Goal: Task Accomplishment & Management: Complete application form

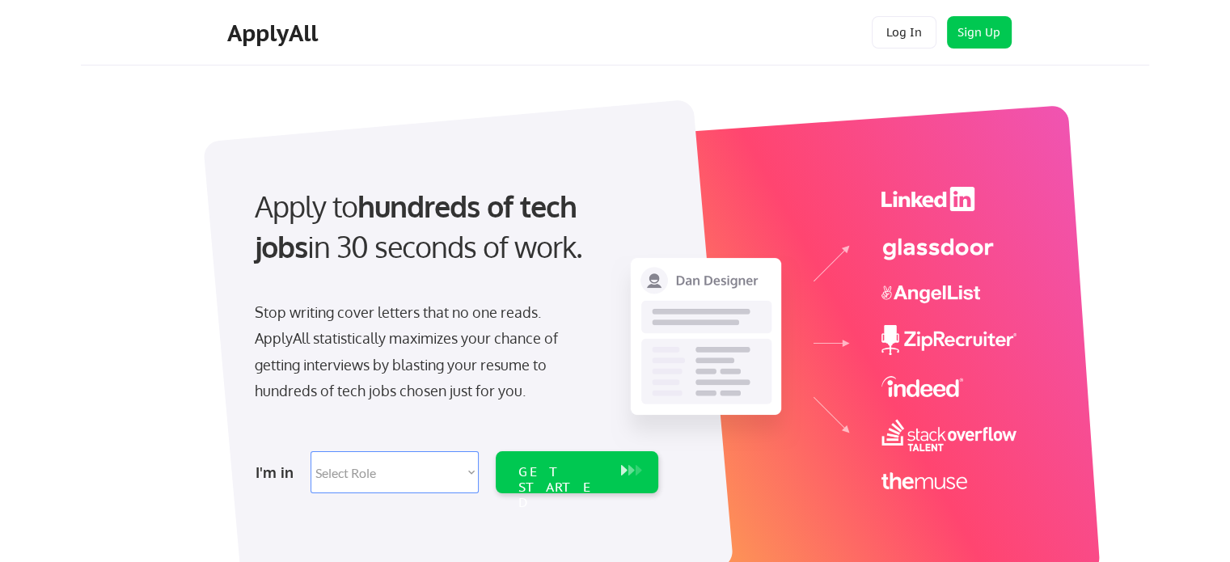
click at [471, 476] on select "Select Role Software Engineering Product Management Customer Success Sales UI/U…" at bounding box center [395, 472] width 168 height 42
select select ""data_science___analytics""
click at [311, 451] on select "Select Role Software Engineering Product Management Customer Success Sales UI/U…" at bounding box center [395, 472] width 168 height 42
select select ""data_science___analytics""
click at [581, 476] on div "GET STARTED" at bounding box center [561, 487] width 87 height 47
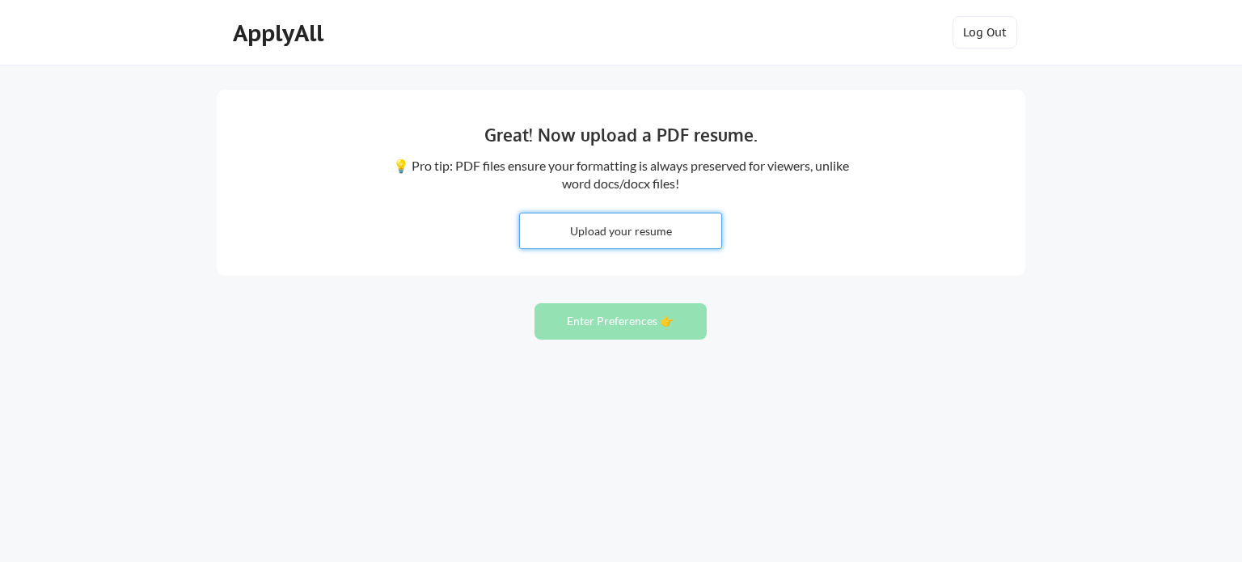
click at [608, 235] on input "file" at bounding box center [620, 230] width 201 height 35
type input "C:\fakepath\Weinheimer Greg Res.pdf"
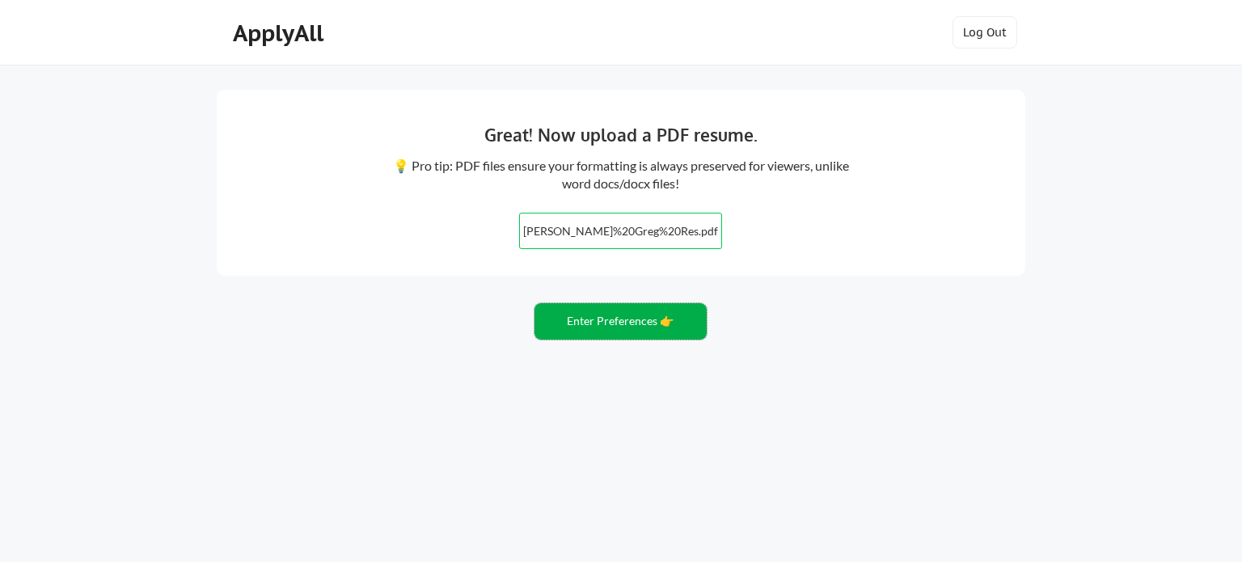
click at [639, 323] on button "Enter Preferences 👉" at bounding box center [621, 321] width 172 height 36
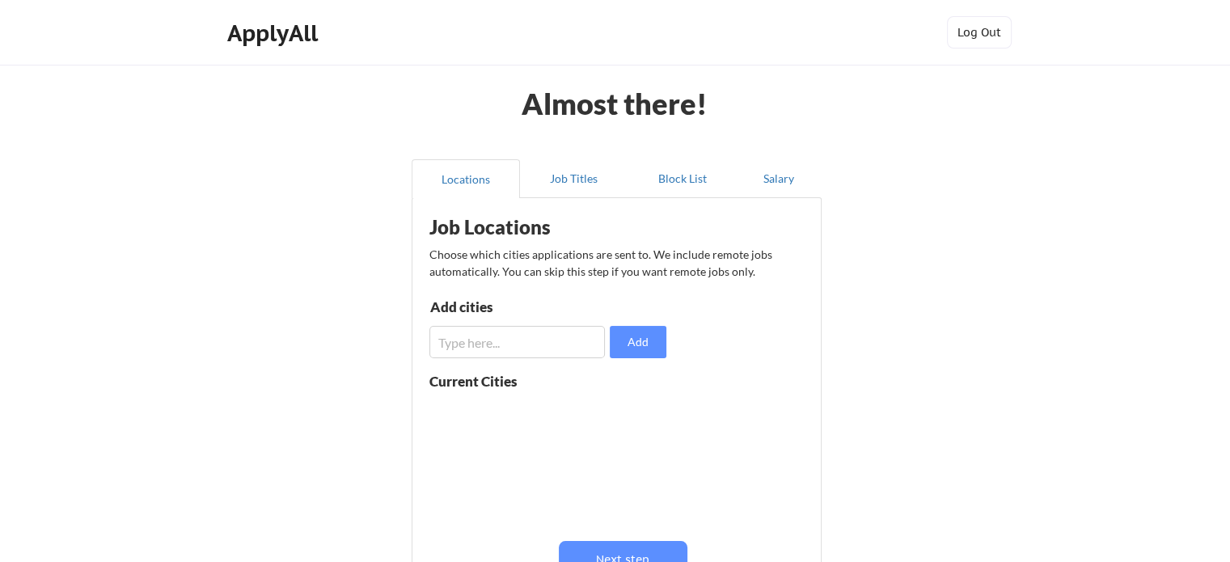
click at [505, 348] on input "input" at bounding box center [516, 342] width 175 height 32
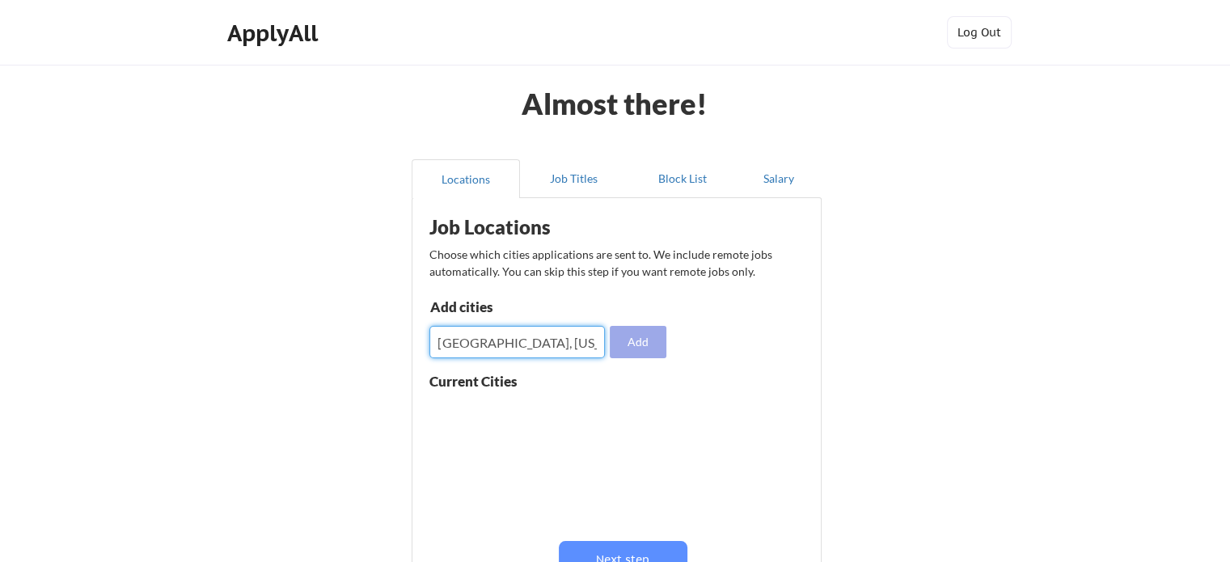
type input "[GEOGRAPHIC_DATA], [US_STATE]"
click at [640, 338] on button "Add" at bounding box center [638, 342] width 57 height 32
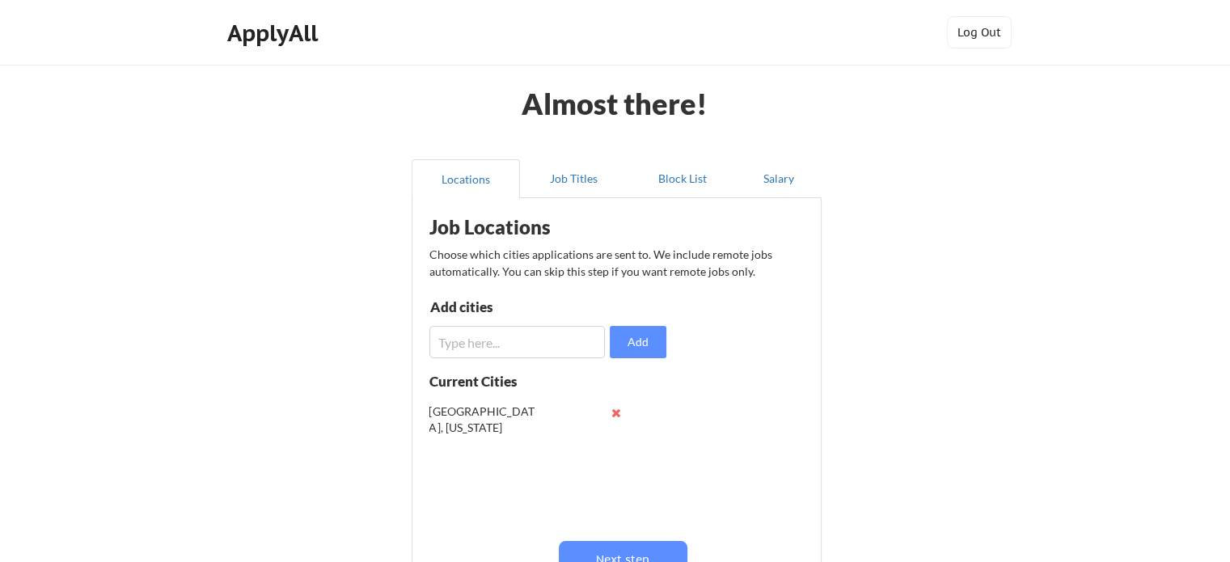
click at [522, 342] on input "input" at bounding box center [516, 342] width 175 height 32
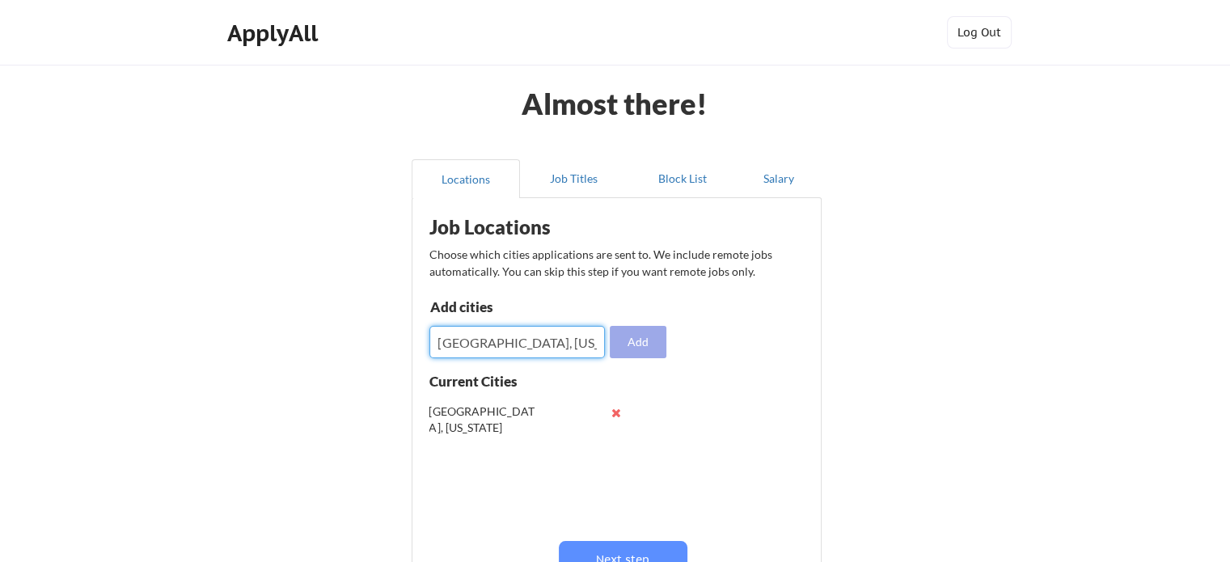
type input "Mason, Ohio"
click at [634, 343] on button "Add" at bounding box center [638, 342] width 57 height 32
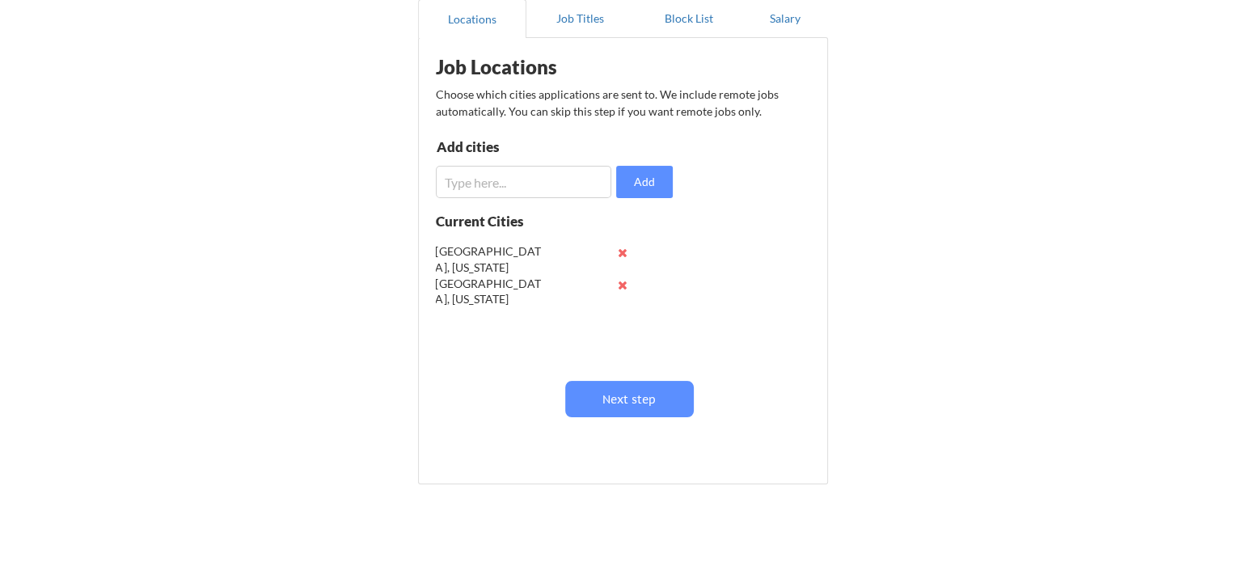
scroll to position [162, 0]
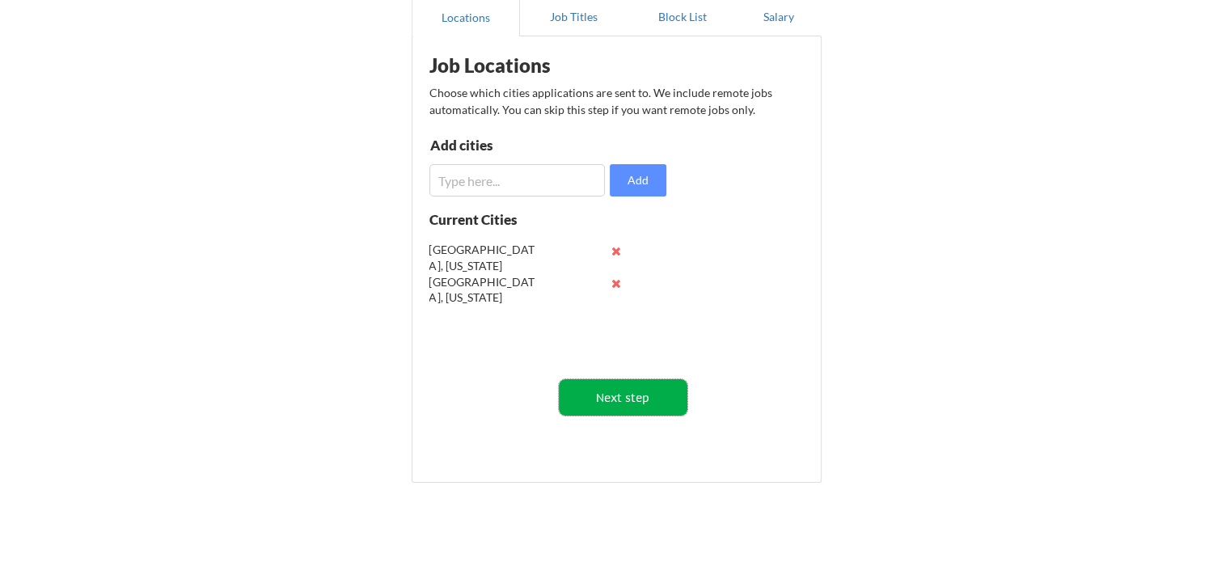
click at [650, 394] on button "Next step" at bounding box center [623, 397] width 129 height 36
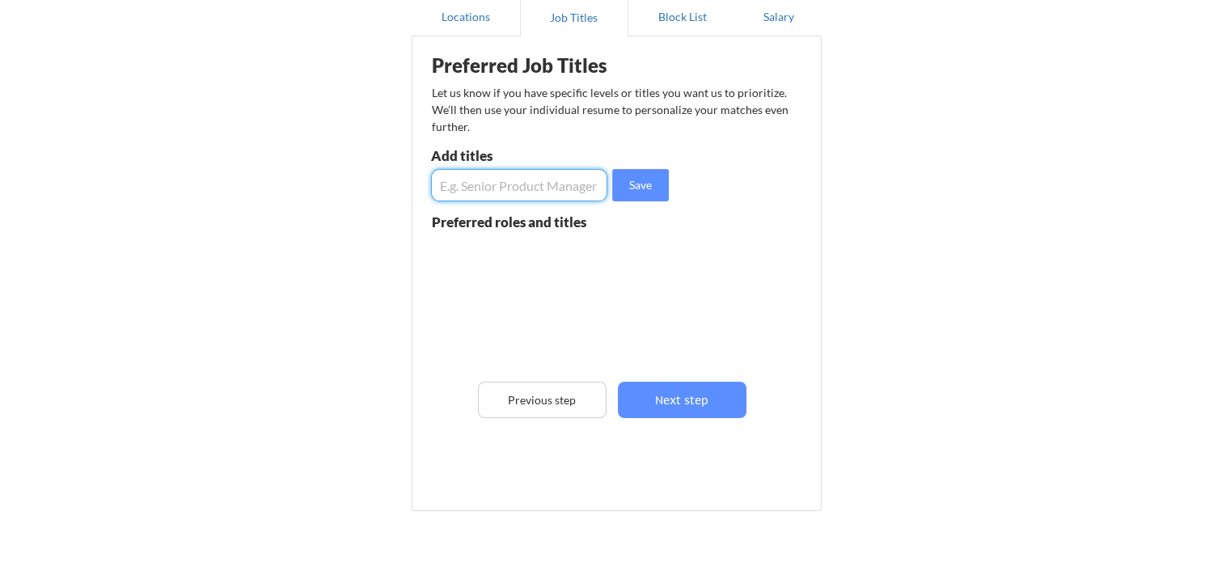
click at [525, 184] on input "input" at bounding box center [519, 185] width 176 height 32
type input "Data Engineer"
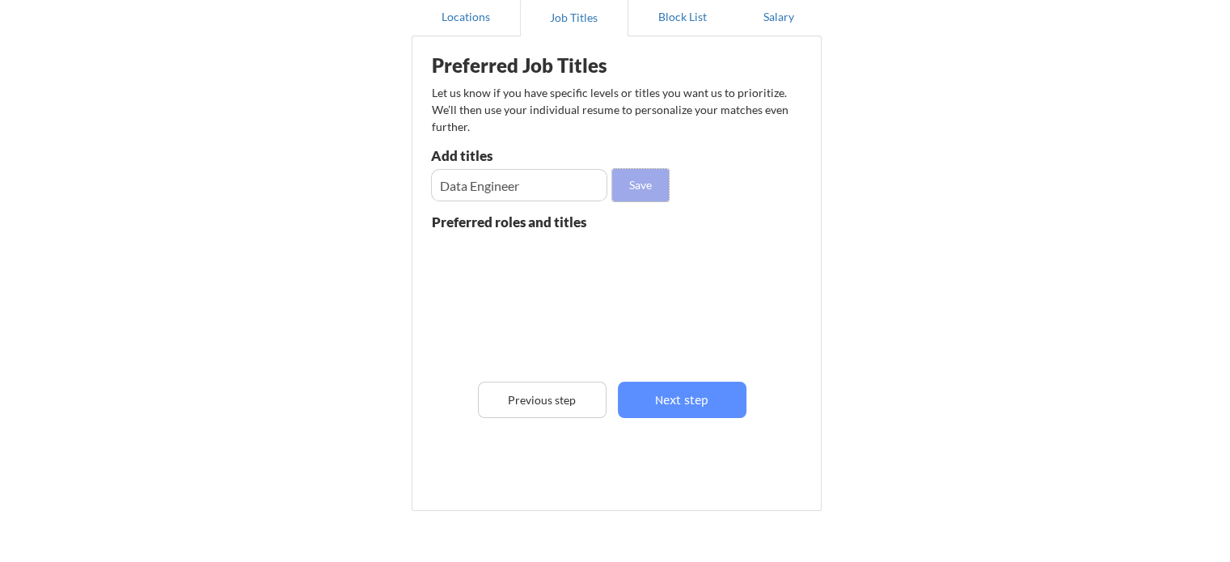
click at [631, 187] on button "Save" at bounding box center [640, 185] width 57 height 32
click at [514, 184] on input "input" at bounding box center [519, 185] width 176 height 32
type input "Data Analyst"
click at [628, 184] on button "Save" at bounding box center [640, 185] width 57 height 32
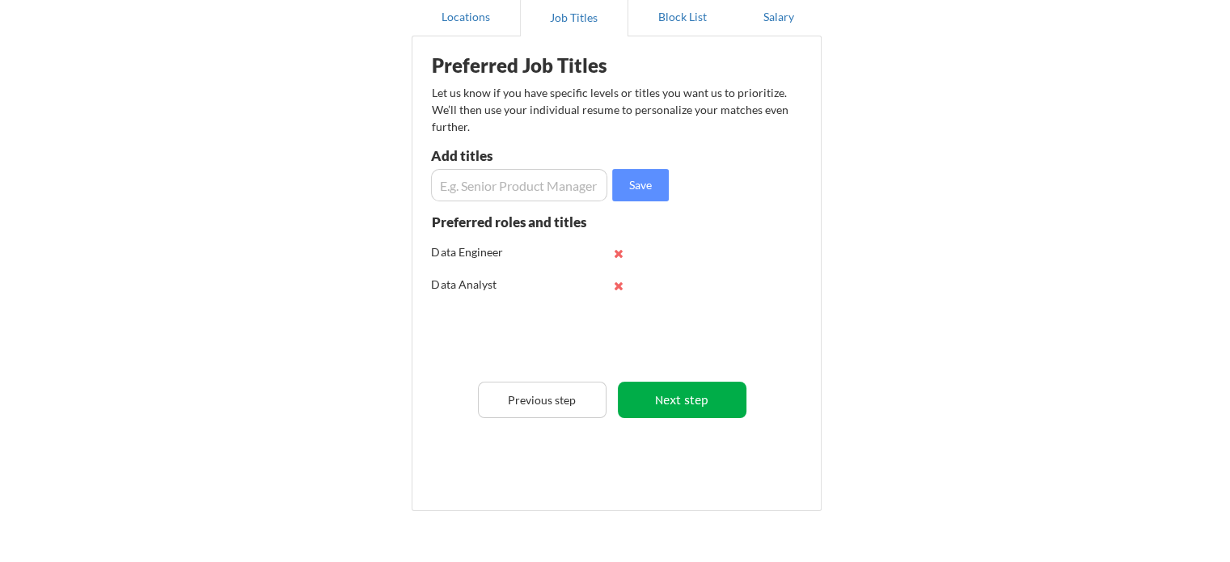
click at [666, 405] on button "Next step" at bounding box center [682, 400] width 129 height 36
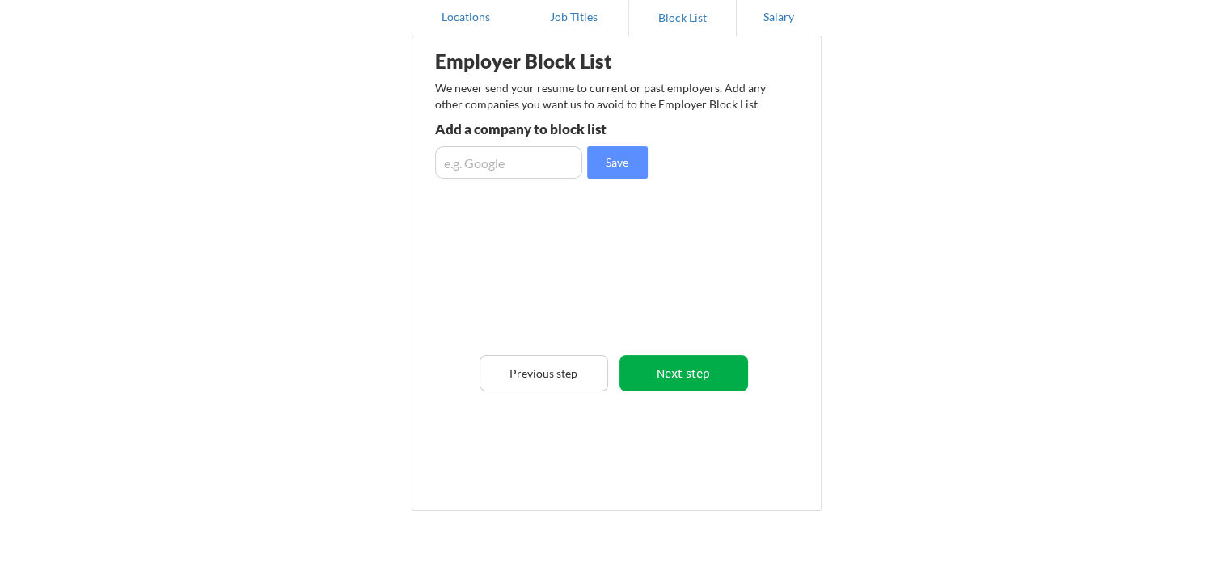
click at [704, 367] on button "Next step" at bounding box center [683, 373] width 129 height 36
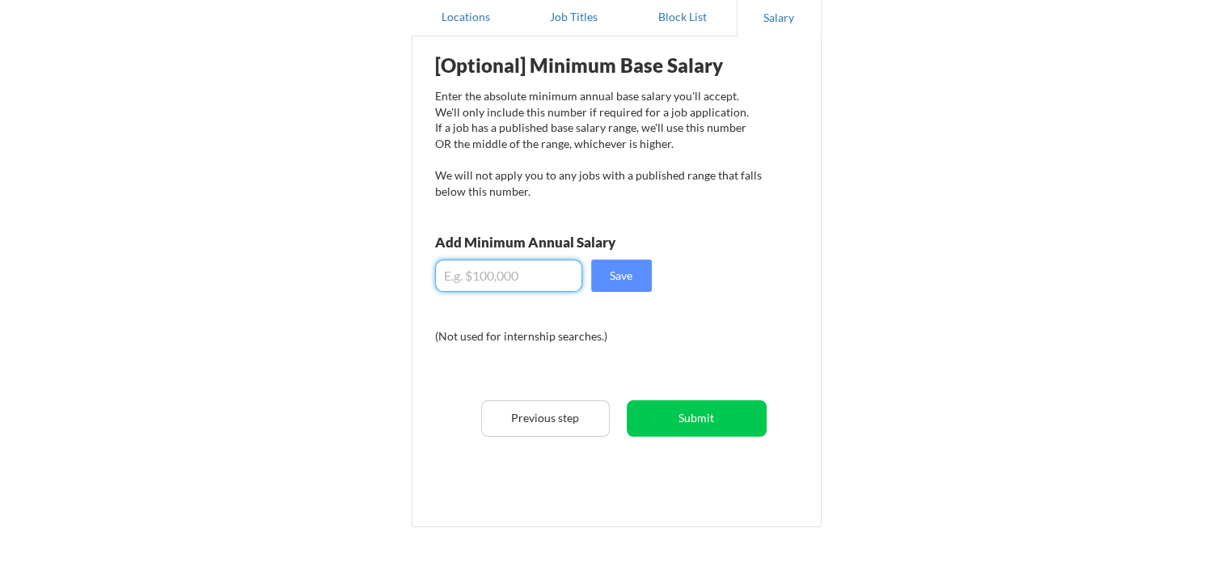
click at [484, 273] on input "input" at bounding box center [508, 276] width 147 height 32
type input "$90,000"
click at [628, 284] on button "Save" at bounding box center [621, 276] width 61 height 32
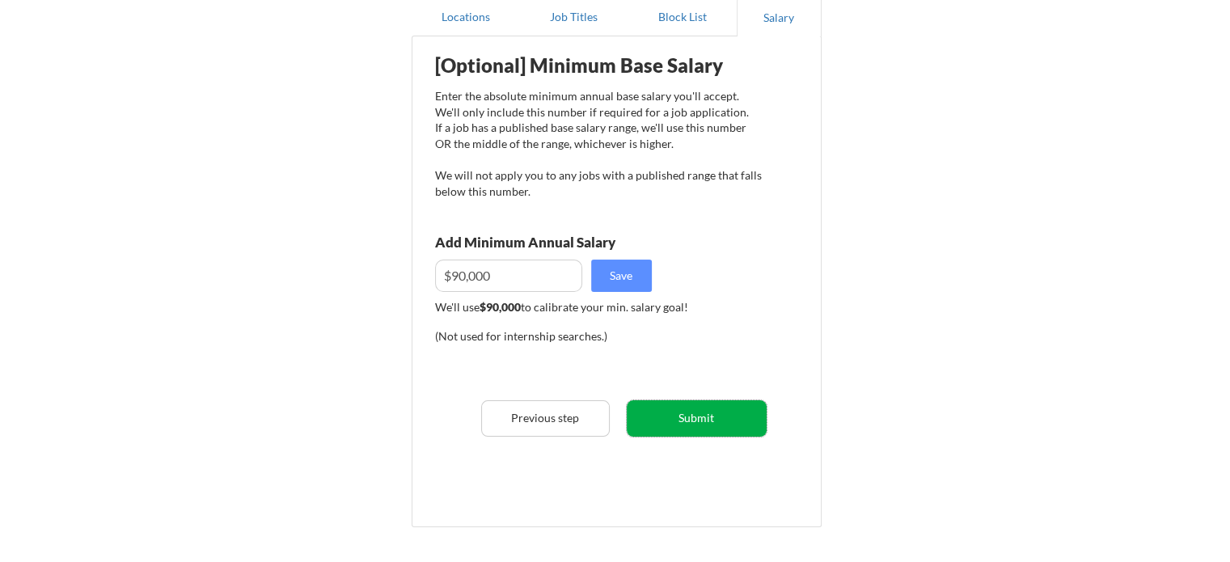
click at [708, 414] on button "Submit" at bounding box center [697, 418] width 140 height 36
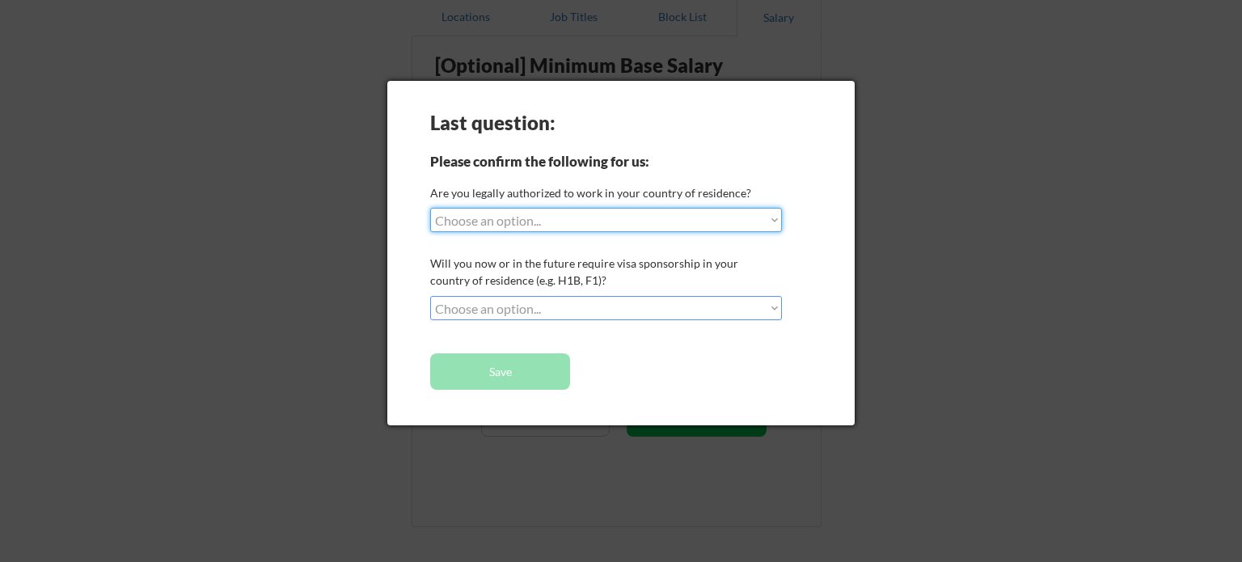
click at [771, 216] on select "Choose an option... Yes, I am a US Citizen Yes, I am a Canadian Citizen Yes, I …" at bounding box center [606, 220] width 352 height 24
select select ""yes__i_am_a_us_citizen""
click at [430, 208] on select "Choose an option... Yes, I am a US Citizen Yes, I am a Canadian Citizen Yes, I …" at bounding box center [606, 220] width 352 height 24
click at [773, 311] on select "Choose an option... No, I will not need sponsorship Yes, I will need sponsorship" at bounding box center [606, 308] width 352 height 24
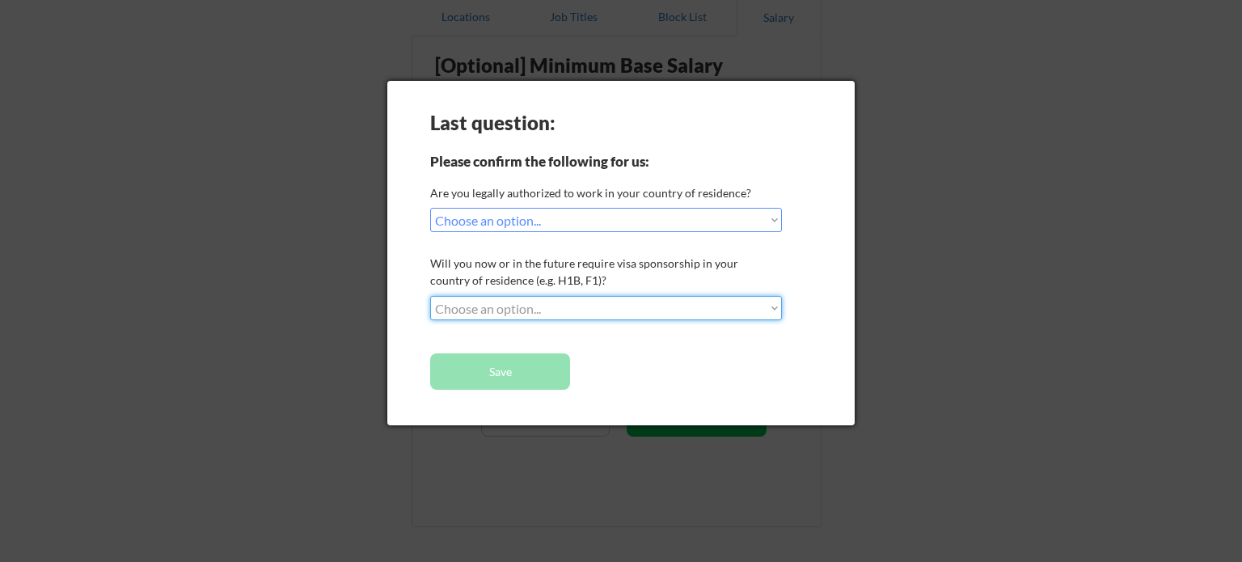
select select ""no__i_will_not_need_sponsorship""
click at [430, 296] on select "Choose an option... No, I will not need sponsorship Yes, I will need sponsorship" at bounding box center [606, 308] width 352 height 24
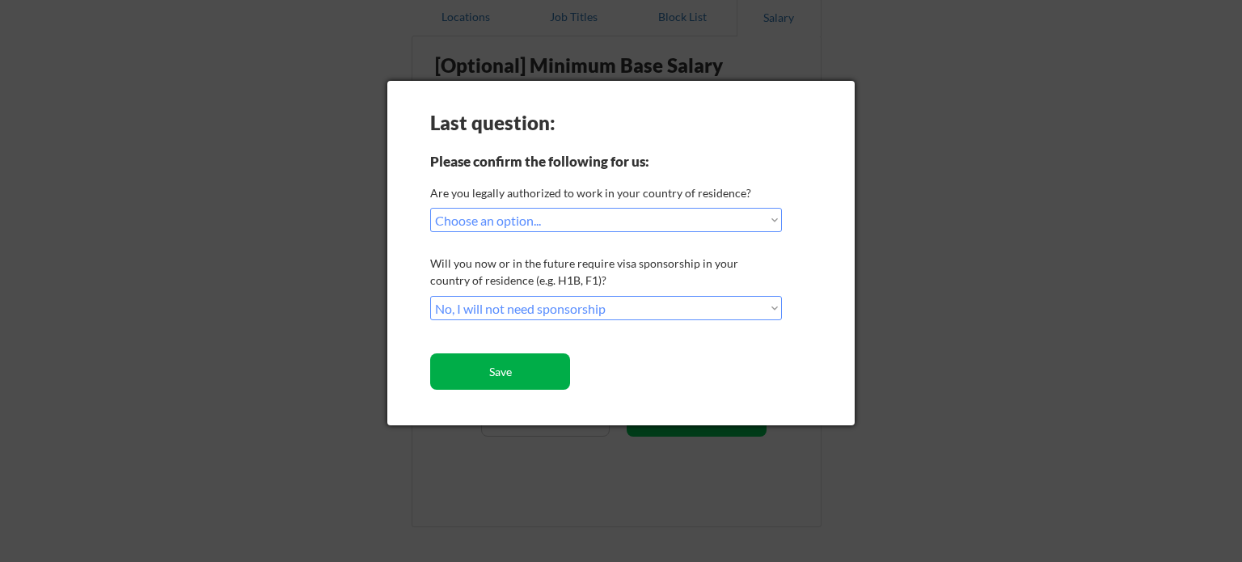
click at [499, 371] on button "Save" at bounding box center [500, 371] width 140 height 36
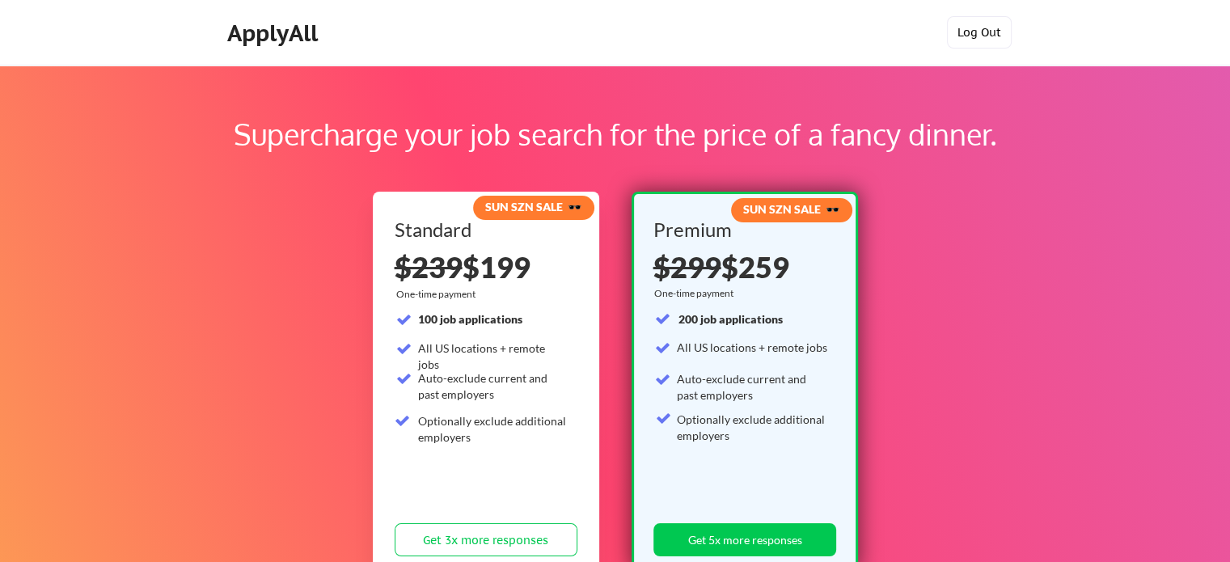
click at [979, 28] on button "Log Out" at bounding box center [979, 32] width 65 height 32
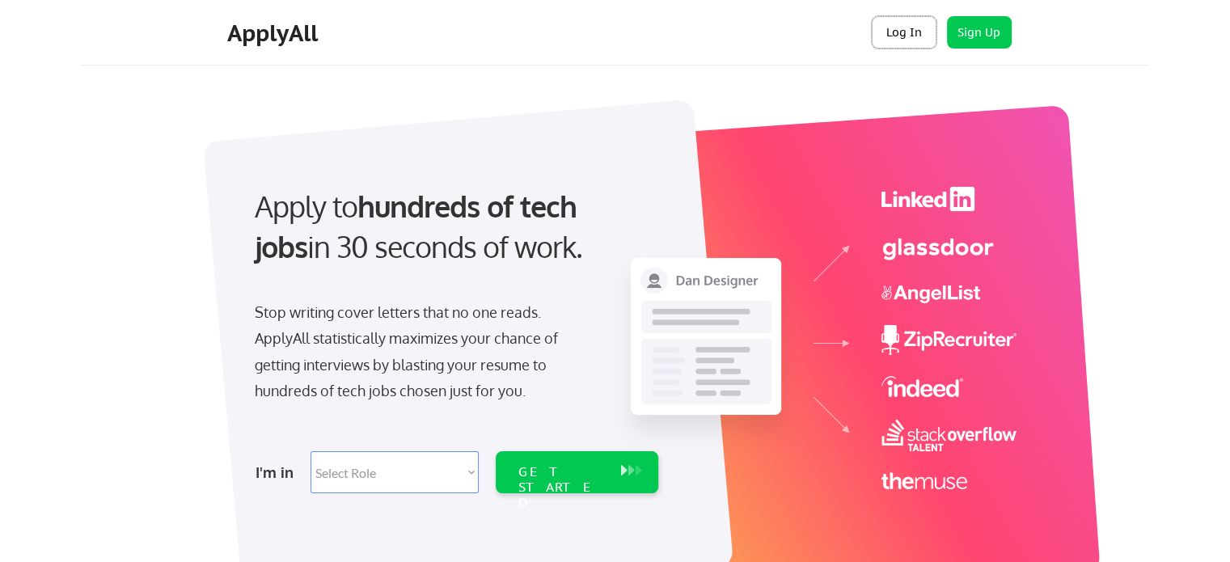
click at [907, 29] on button "Log In" at bounding box center [904, 32] width 65 height 32
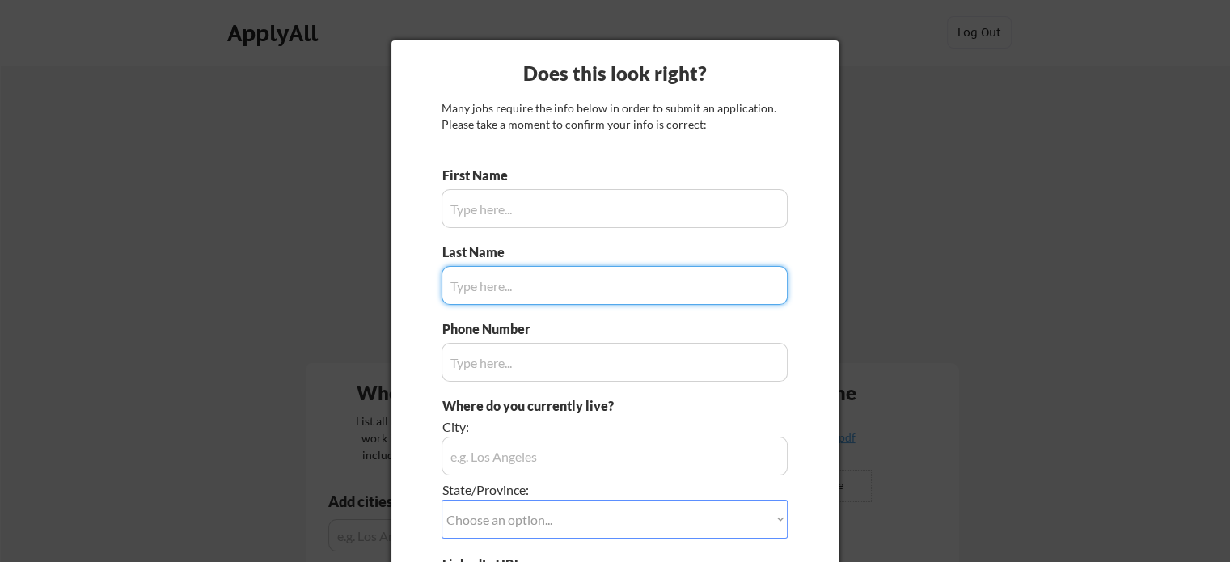
click at [495, 209] on input "input" at bounding box center [615, 208] width 346 height 39
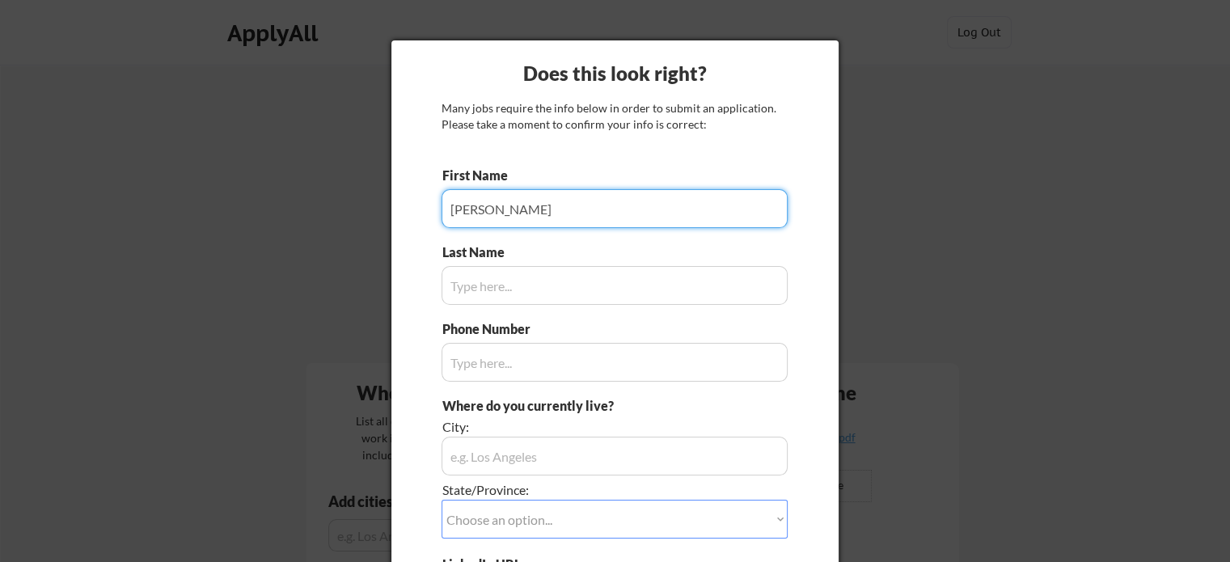
type input "Greg"
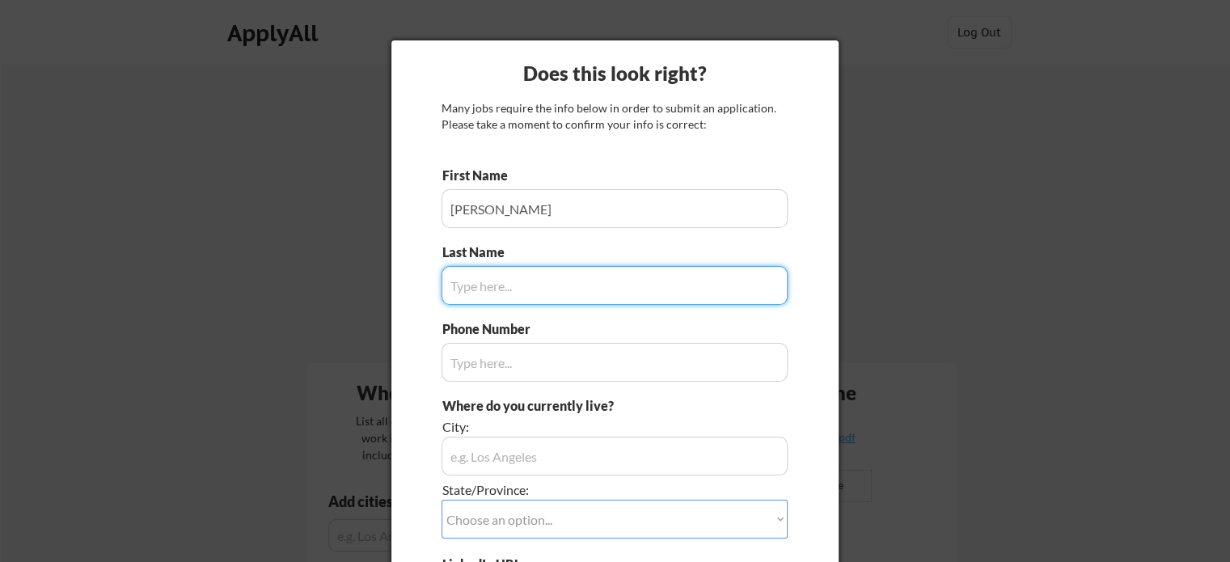
click at [511, 294] on input "input" at bounding box center [615, 285] width 346 height 39
type input "Weinheimer"
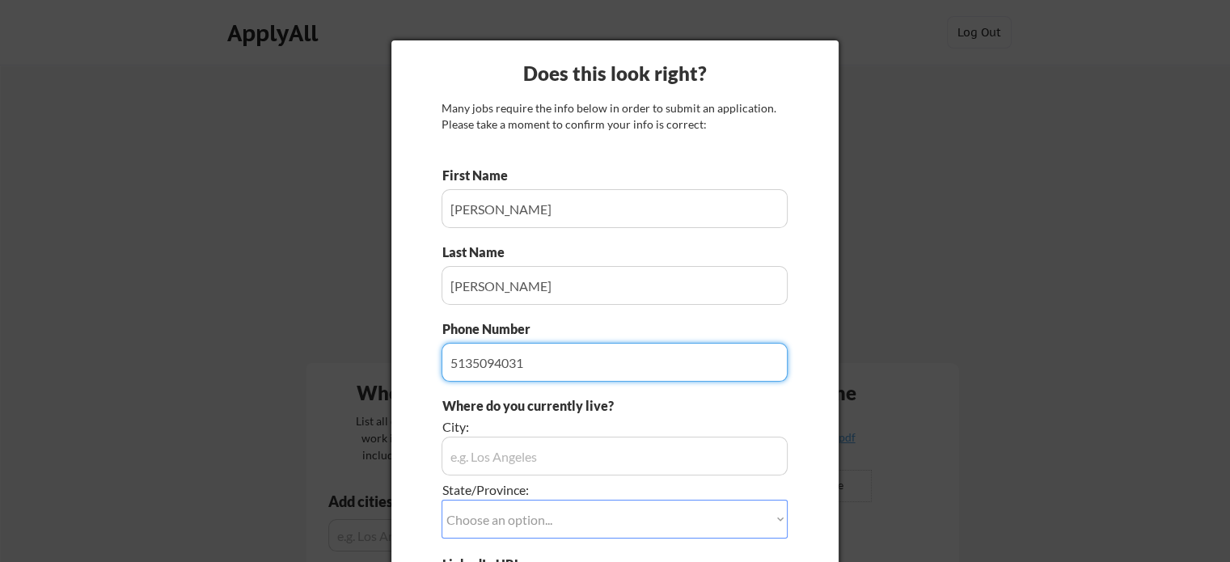
type input "5135094031"
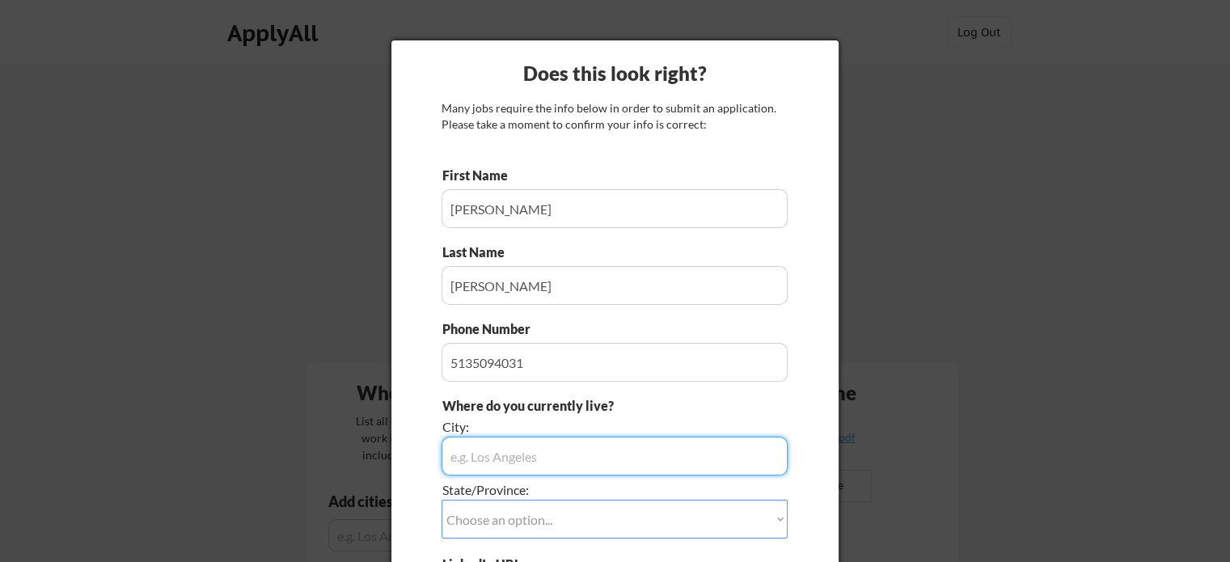
click at [471, 458] on input "input" at bounding box center [615, 456] width 346 height 39
type input "Mason"
click at [511, 518] on select "Choose an option... Other/Not Applicable Alabama Alaska Alberta Arizona Arkansa…" at bounding box center [615, 519] width 346 height 39
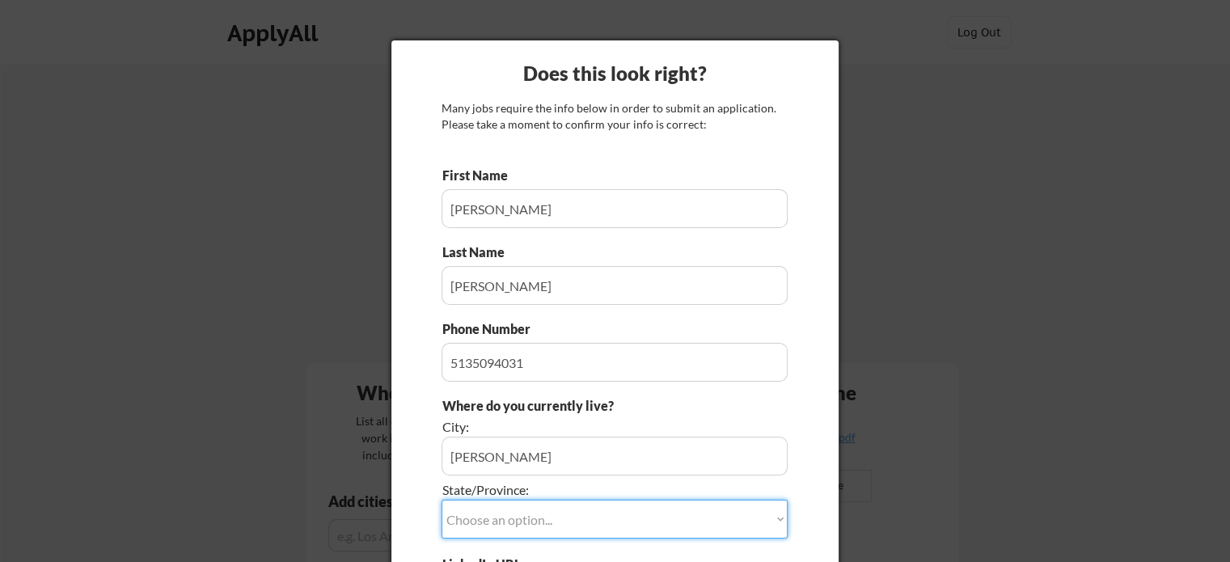
select select ""Ohio""
click at [442, 500] on select "Choose an option... Other/Not Applicable Alabama Alaska Alberta Arizona Arkansa…" at bounding box center [615, 519] width 346 height 39
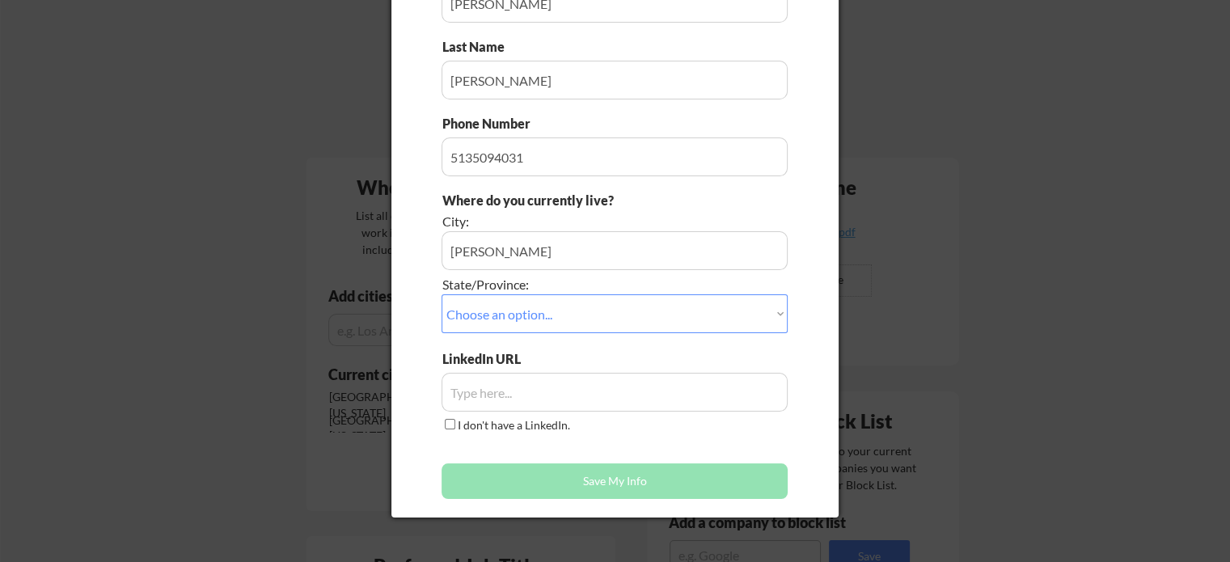
scroll to position [243, 0]
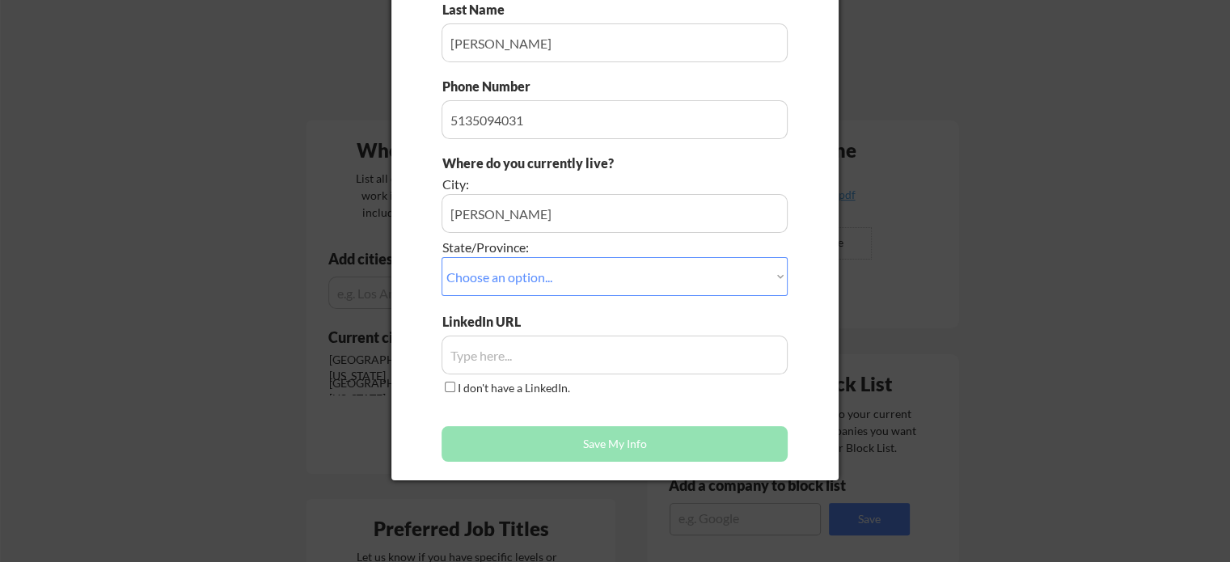
click at [490, 358] on input "input" at bounding box center [615, 355] width 346 height 39
paste input "www.linkedin.com/in/greg-weinheimer/"
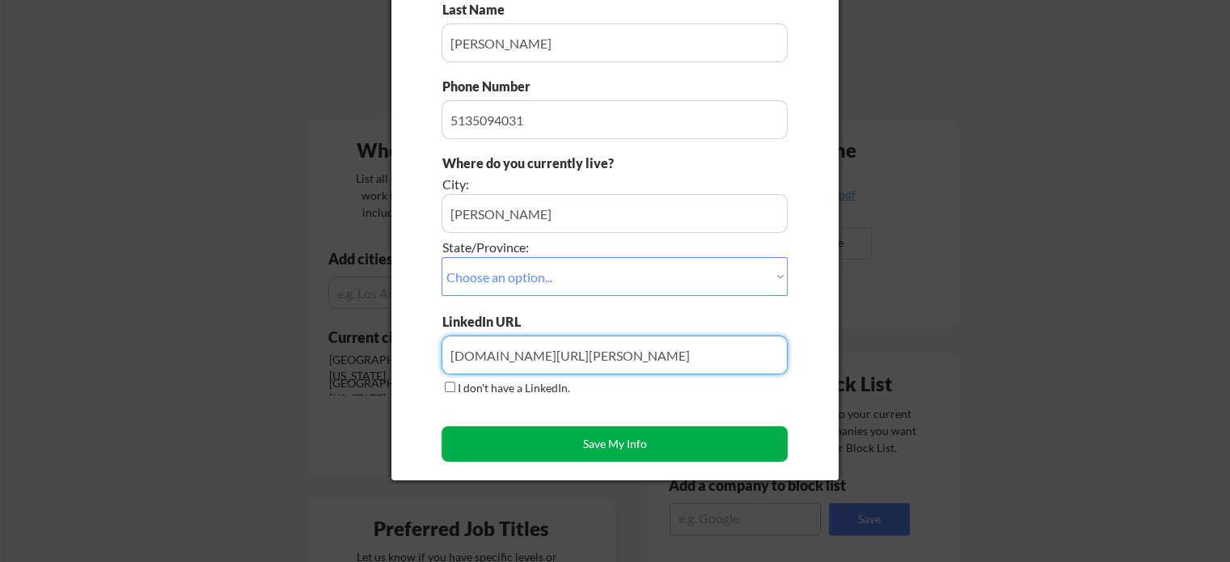
type input "www.linkedin.com/in/greg-weinheimer/"
click at [653, 446] on button "Save My Info" at bounding box center [615, 444] width 346 height 36
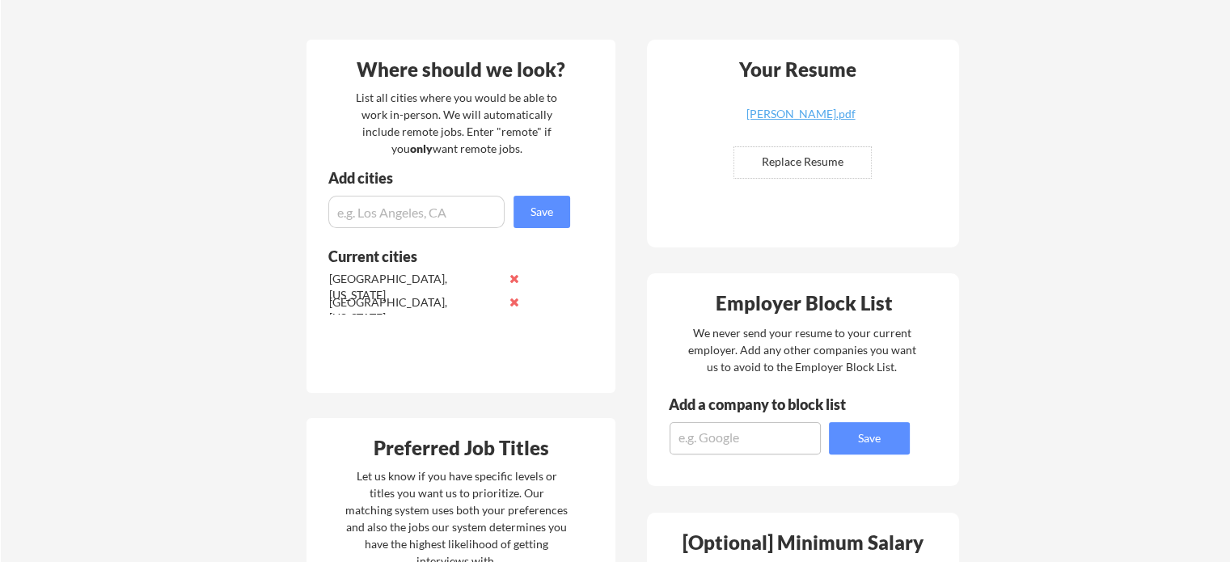
scroll to position [0, 0]
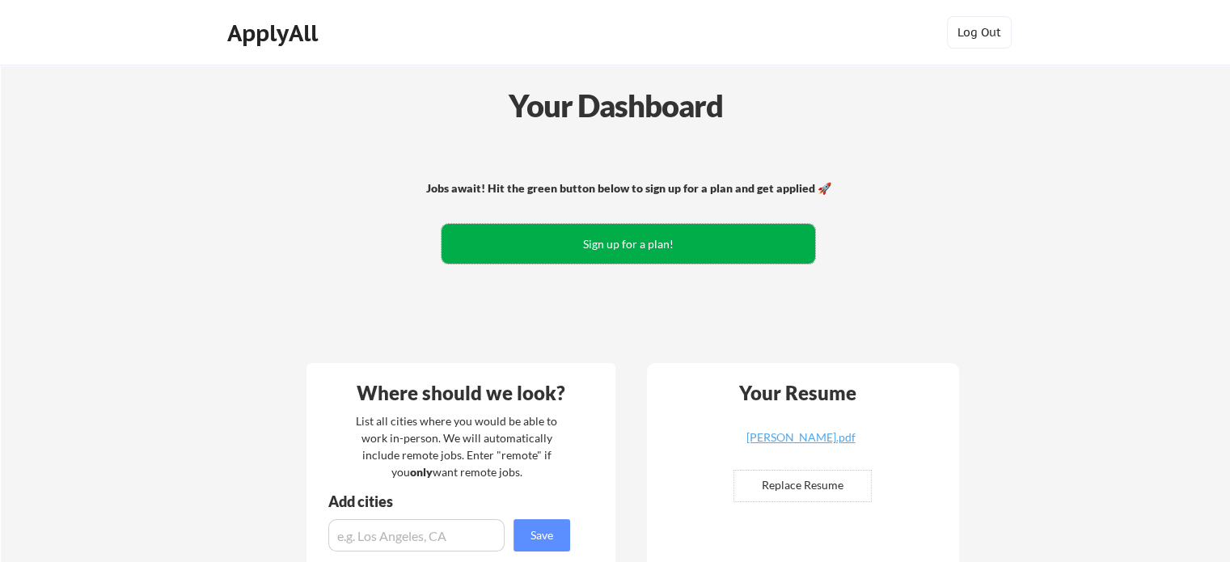
click at [763, 244] on button "Sign up for a plan!" at bounding box center [629, 244] width 374 height 40
